Goal: Information Seeking & Learning: Learn about a topic

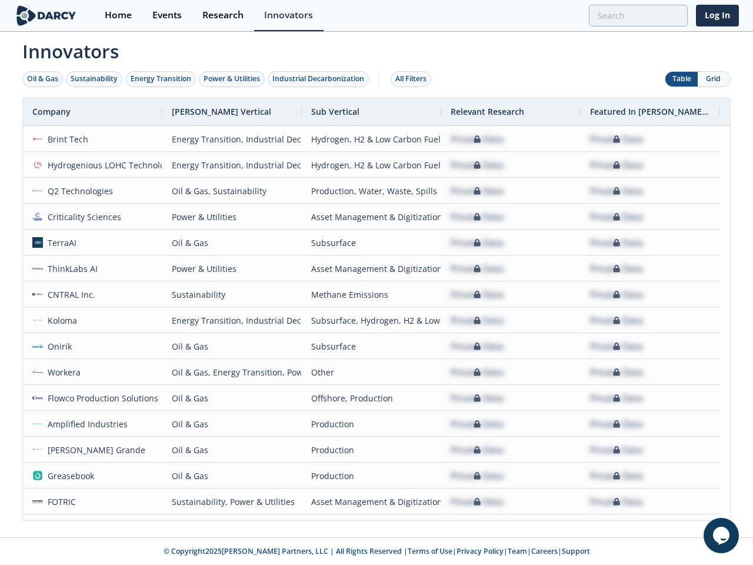
click at [43, 79] on div "Oil & Gas" at bounding box center [42, 79] width 31 height 11
click at [95, 79] on div "Sustainability" at bounding box center [94, 79] width 47 height 11
click at [161, 79] on div "Energy Transition" at bounding box center [161, 79] width 61 height 11
click at [233, 79] on div "Power & Utilities" at bounding box center [232, 79] width 57 height 11
click at [321, 79] on div "Industrial Decarbonization" at bounding box center [319, 79] width 92 height 11
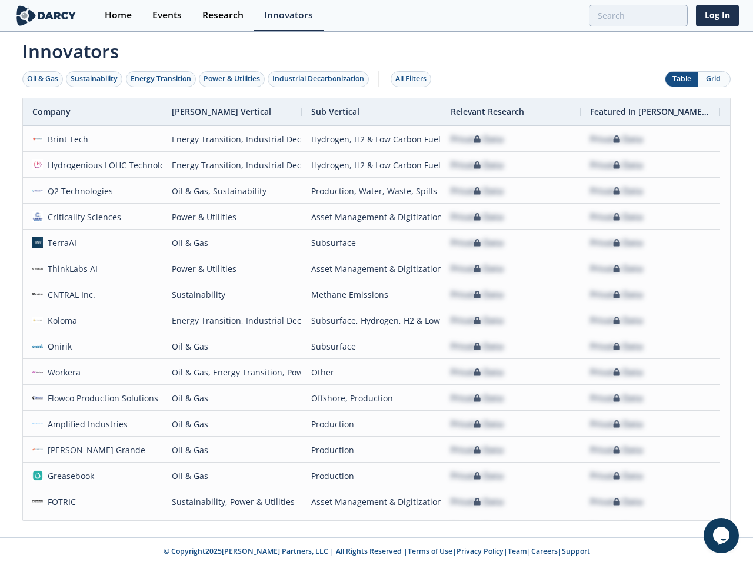
click at [414, 79] on div "All Filters" at bounding box center [411, 79] width 31 height 11
